Goal: Information Seeking & Learning: Learn about a topic

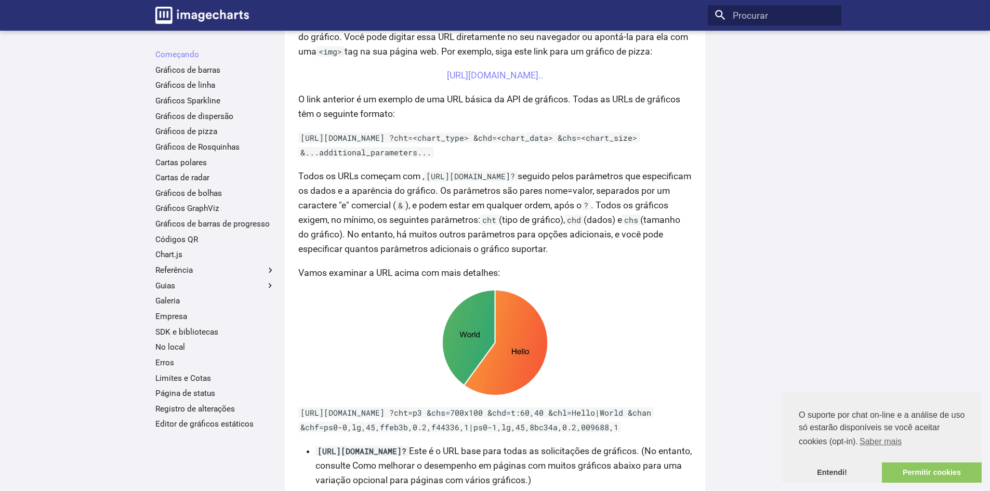
scroll to position [416, 0]
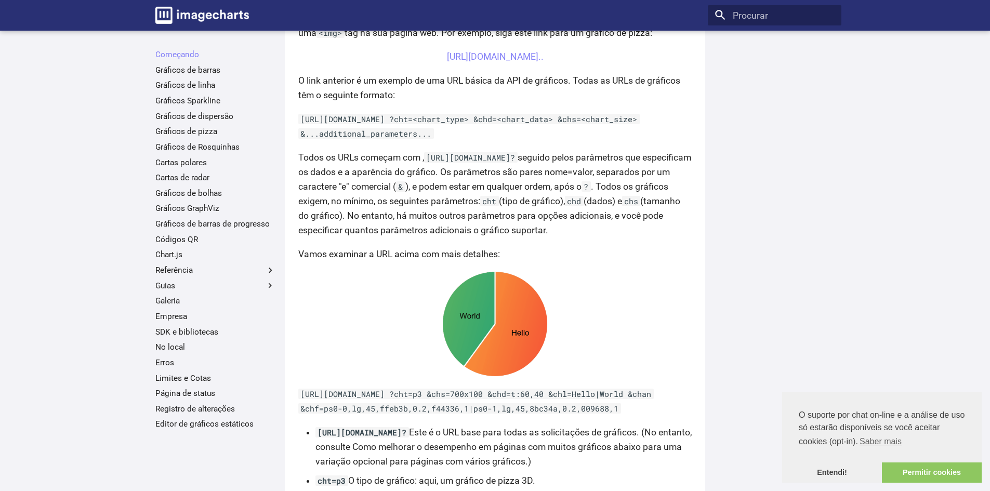
click at [539, 64] on center "[URL][DOMAIN_NAME].." at bounding box center [495, 56] width 394 height 15
click at [539, 62] on font "[URL][DOMAIN_NAME].." at bounding box center [495, 56] width 97 height 10
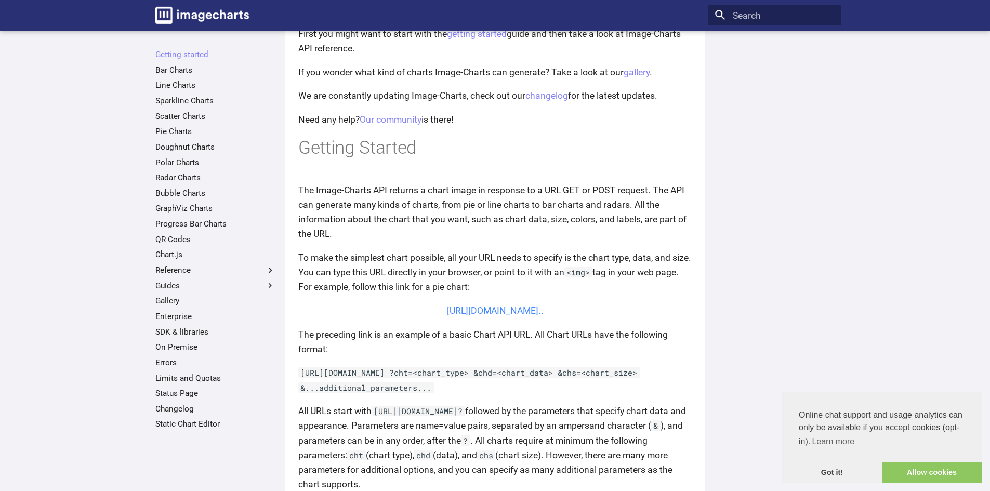
scroll to position [52, 0]
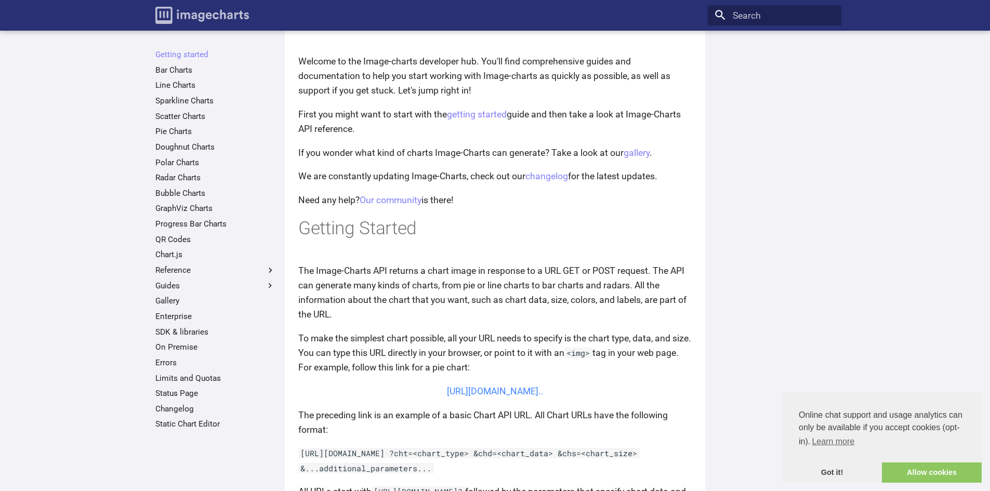
click at [206, 15] on img "Image-Charts documentation" at bounding box center [202, 15] width 94 height 17
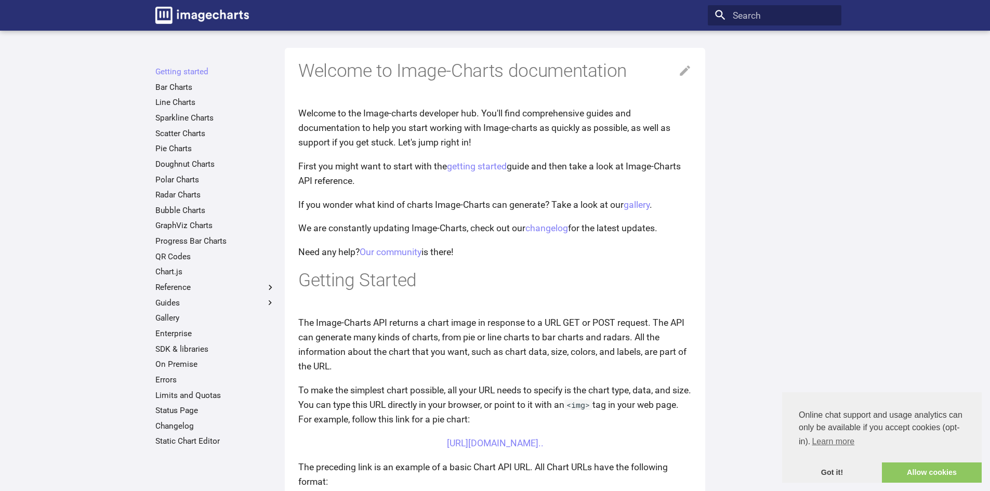
click at [199, 93] on ul "Getting started Bar Charts Line Charts Sparkline Charts Scatter Charts Pie Char…" at bounding box center [216, 257] width 134 height 380
click at [188, 86] on link "Bar Charts" at bounding box center [215, 87] width 120 height 10
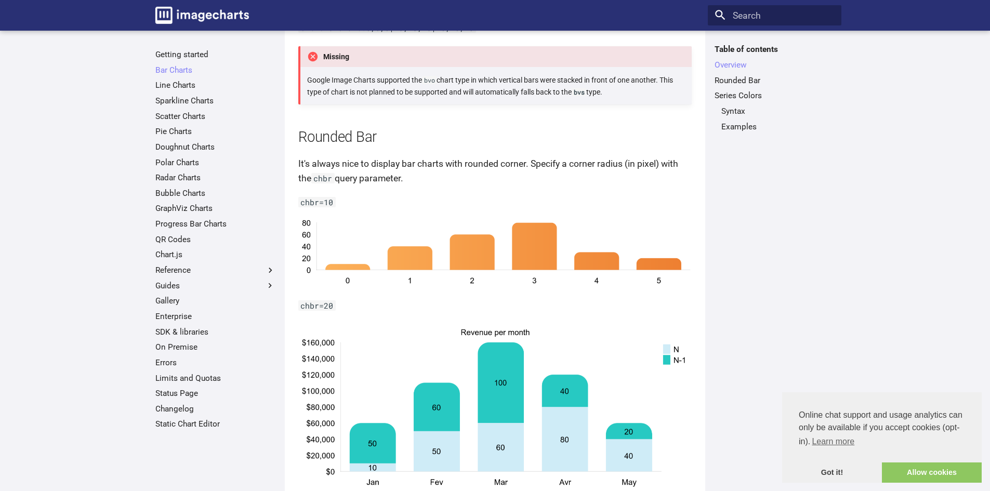
scroll to position [1092, 0]
